Goal: Task Accomplishment & Management: Manage account settings

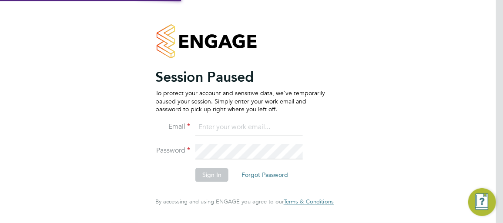
type input "andy.barwise@ngbailey.co.uk"
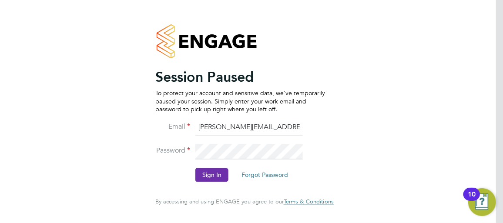
click at [215, 172] on button "Sign In" at bounding box center [211, 175] width 33 height 14
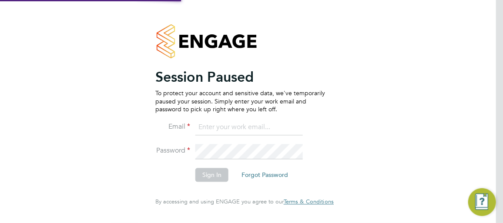
type input "[PERSON_NAME][EMAIL_ADDRESS][PERSON_NAME][DOMAIN_NAME]"
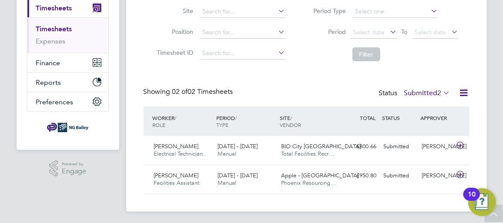
scroll to position [127, 0]
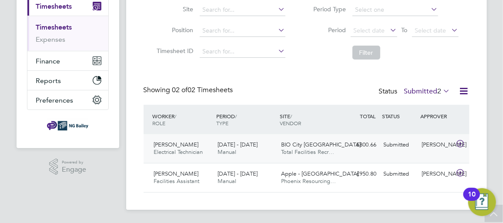
click at [172, 143] on span "Simon Wootton" at bounding box center [176, 144] width 45 height 7
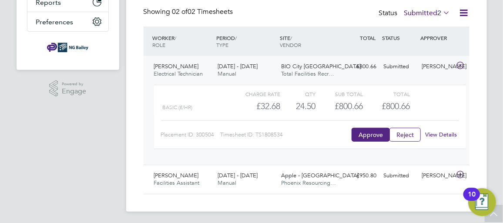
scroll to position [206, 0]
click at [444, 130] on link "View Details" at bounding box center [441, 133] width 32 height 7
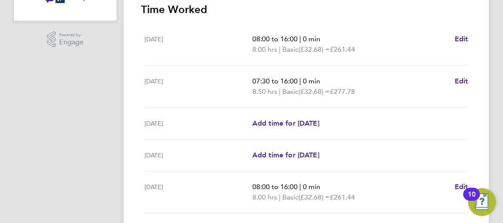
scroll to position [319, 0]
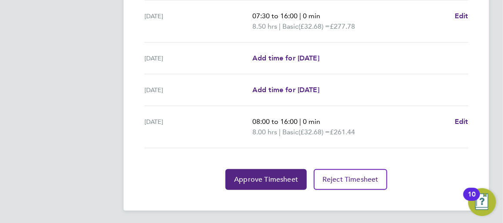
click at [248, 162] on section "Time Worked Mon 18 Aug 08:00 to 16:00 | 0 min 8.00 hrs | Basic (£32.68) = £261.…" at bounding box center [306, 63] width 331 height 253
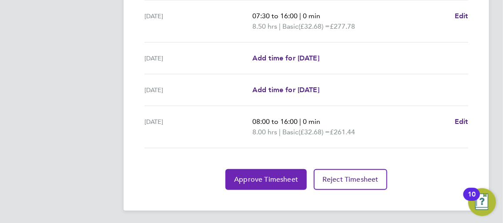
click at [247, 175] on span "Approve Timesheet" at bounding box center [266, 179] width 64 height 9
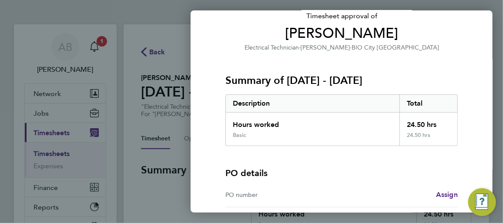
scroll to position [133, 0]
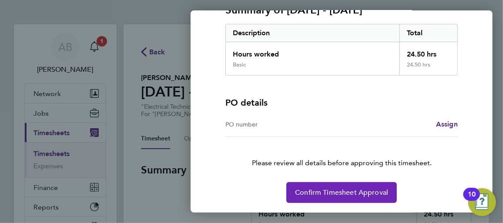
click at [322, 188] on span "Confirm Timesheet Approval" at bounding box center [341, 192] width 93 height 9
